Goal: Find specific page/section: Find specific page/section

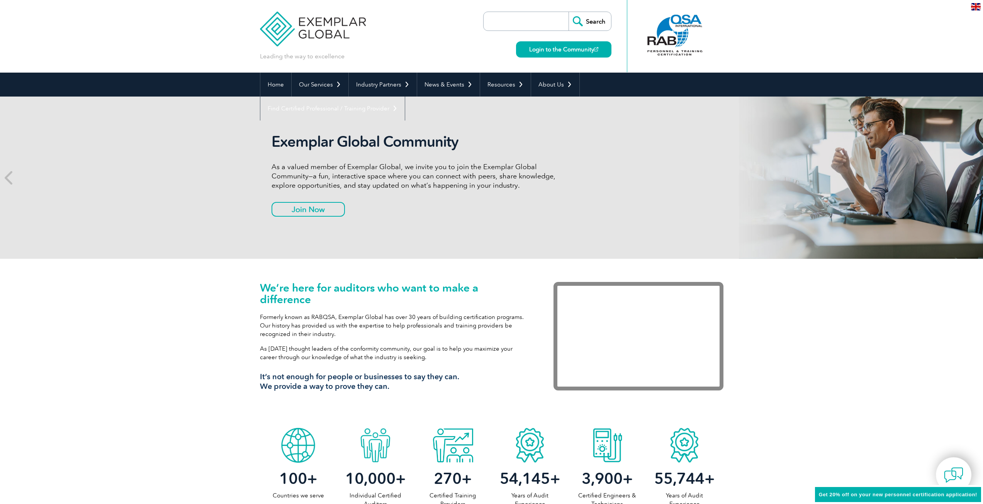
click at [976, 8] on img at bounding box center [976, 6] width 10 height 7
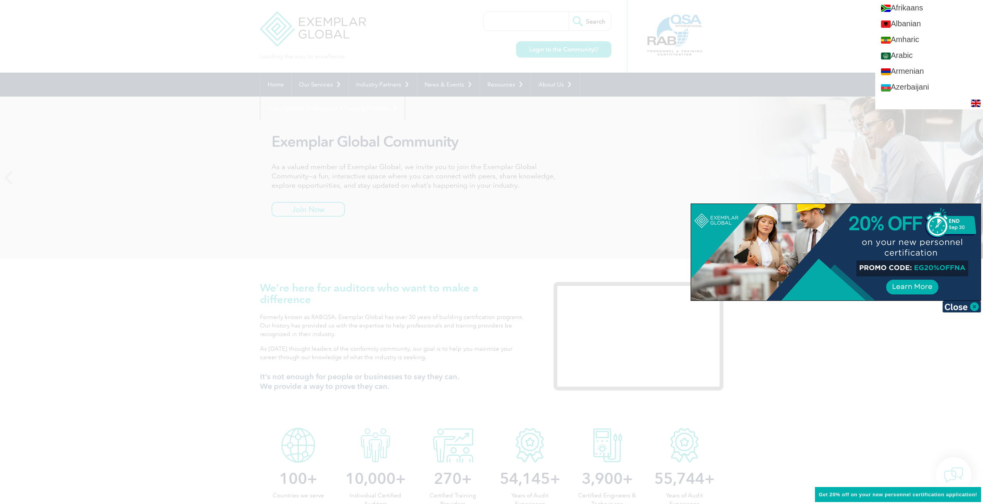
click at [785, 39] on div at bounding box center [491, 252] width 983 height 504
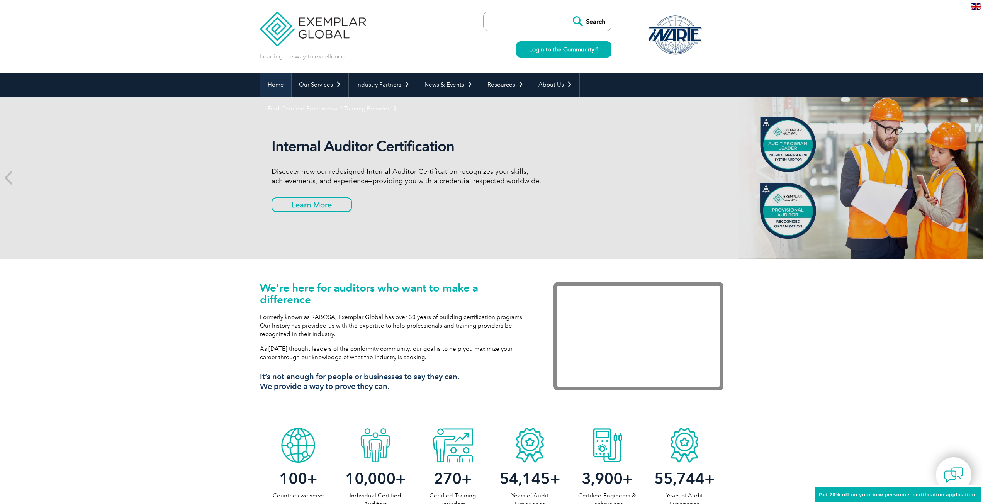
click at [278, 84] on link "Home" at bounding box center [275, 85] width 31 height 24
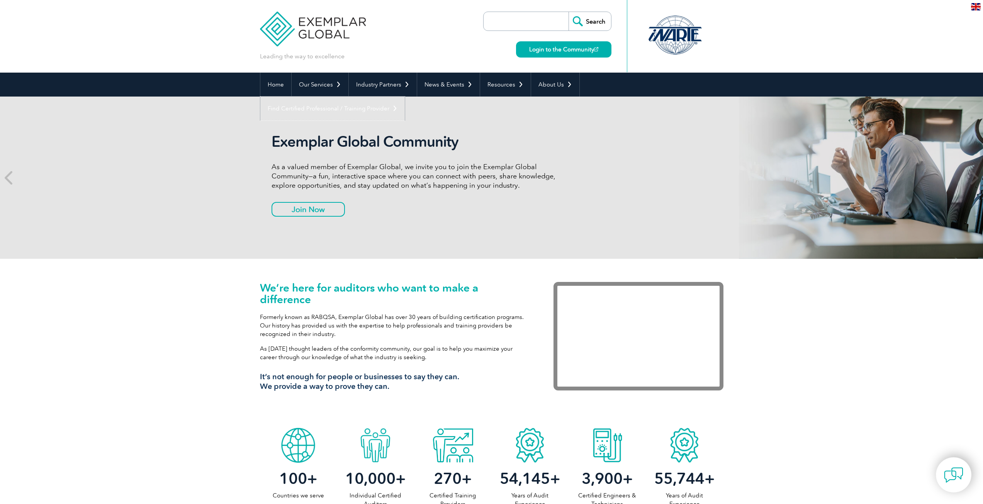
click at [405, 97] on link "Find Certified Professional / Training Provider" at bounding box center [332, 109] width 144 height 24
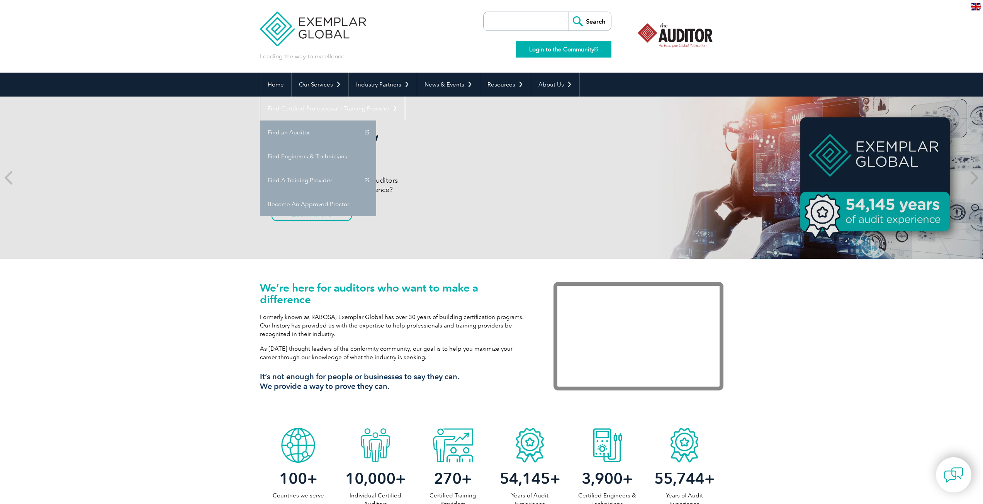
click at [550, 49] on link "Login to the Community" at bounding box center [563, 49] width 95 height 16
